Goal: Transaction & Acquisition: Book appointment/travel/reservation

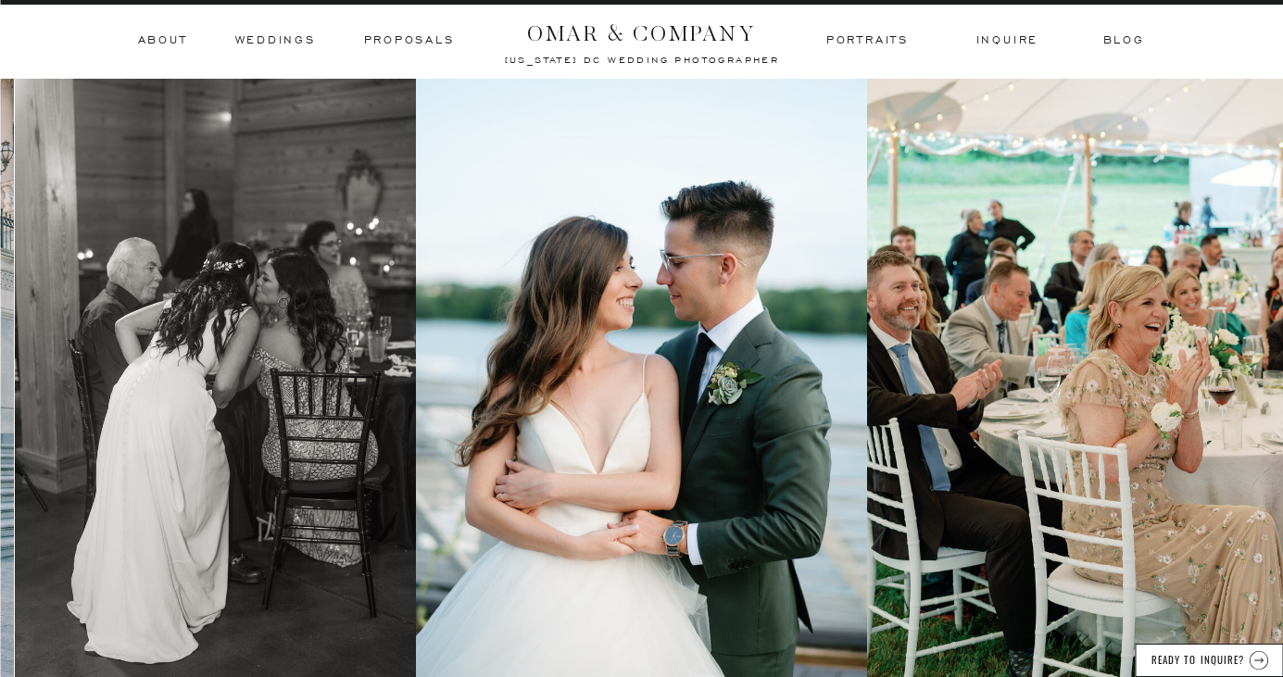
click at [849, 41] on h3 "Portraits" at bounding box center [867, 40] width 87 height 17
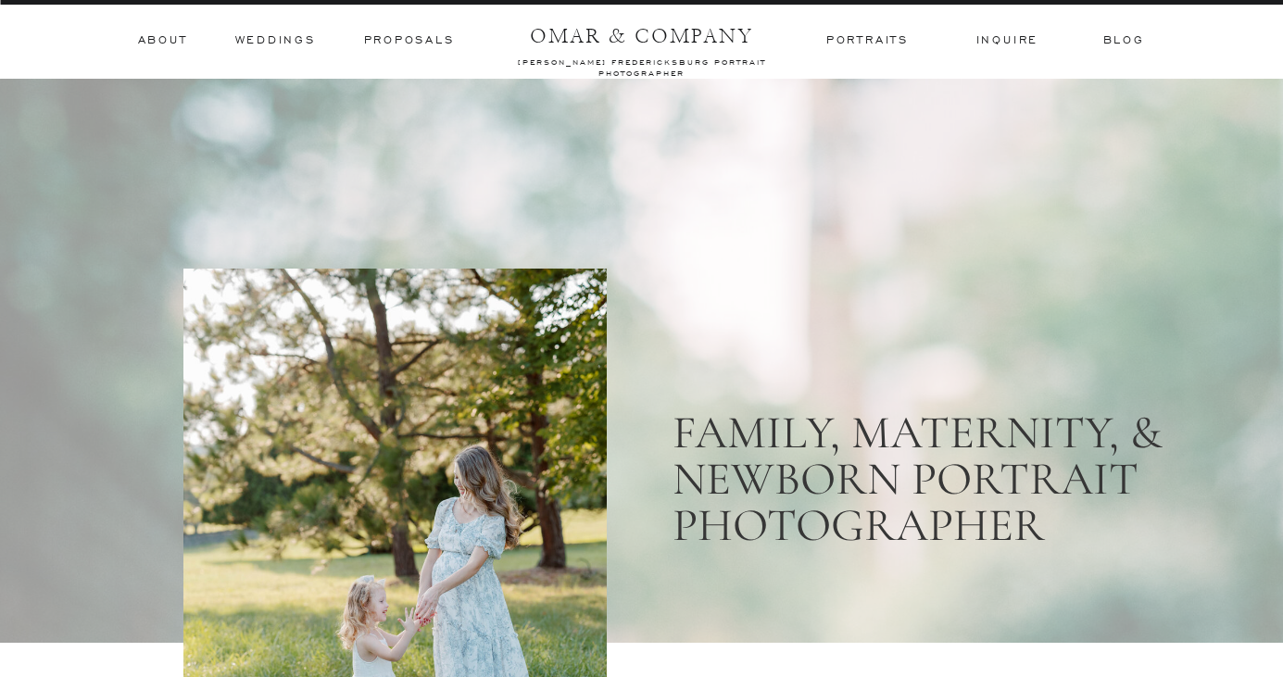
click at [310, 39] on h3 "Weddings" at bounding box center [275, 40] width 81 height 17
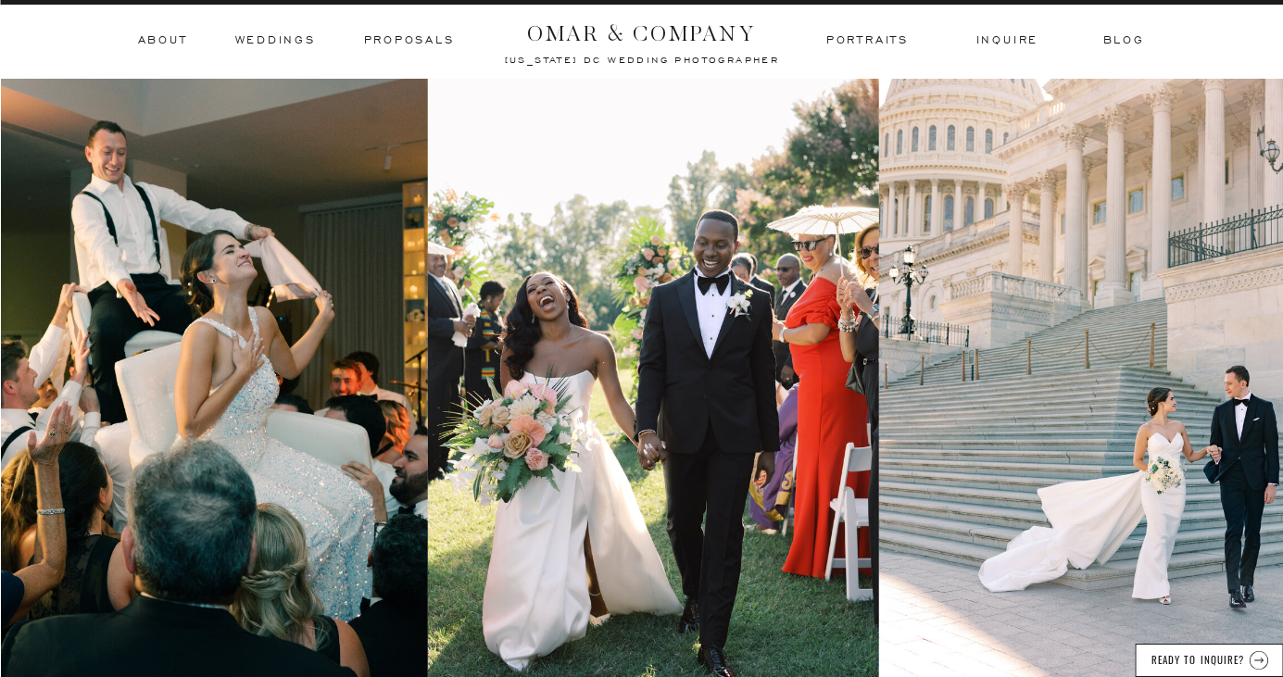
click at [1000, 52] on div at bounding box center [641, 39] width 1283 height 79
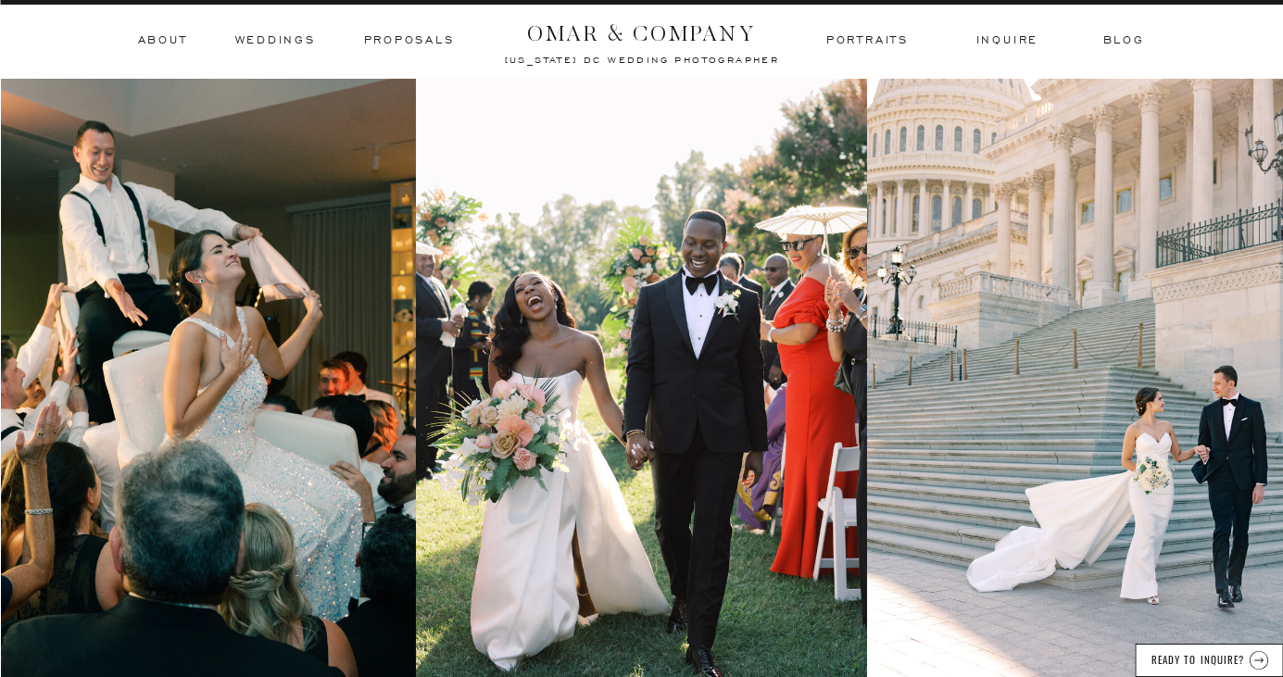
click at [1003, 35] on h3 "inquire" at bounding box center [1007, 40] width 63 height 17
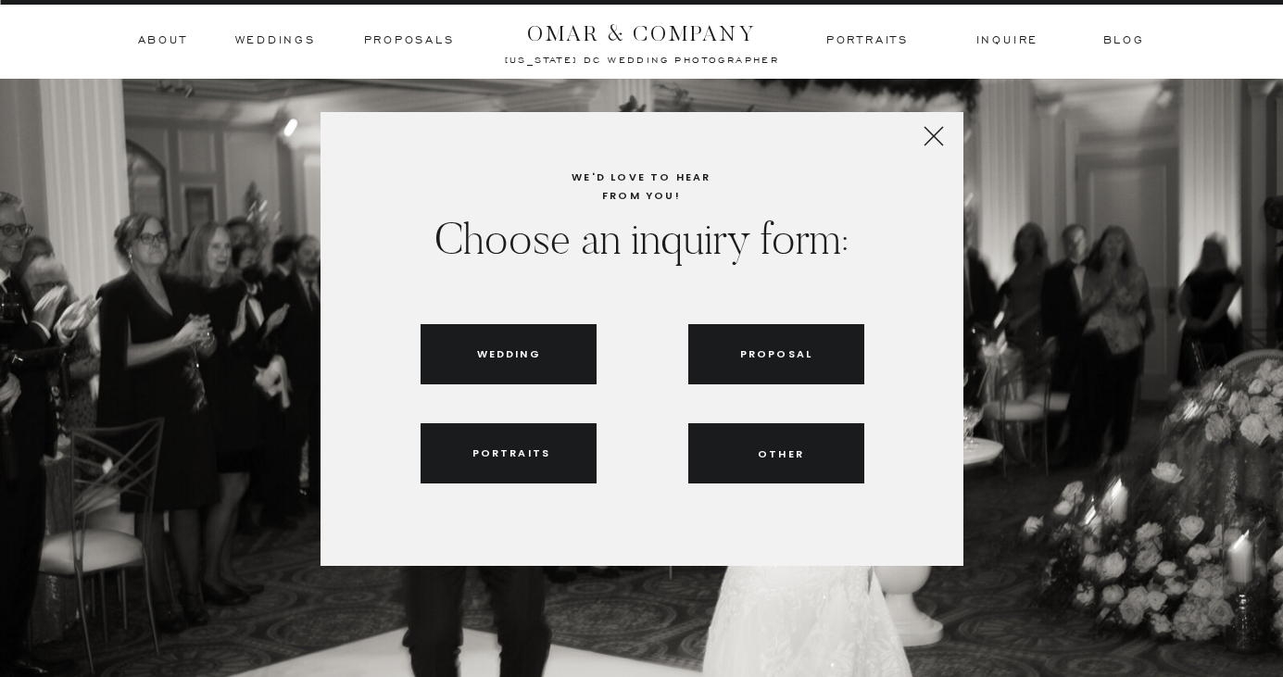
click at [507, 356] on h3 "Wedding" at bounding box center [508, 353] width 63 height 17
